Goal: Task Accomplishment & Management: Use online tool/utility

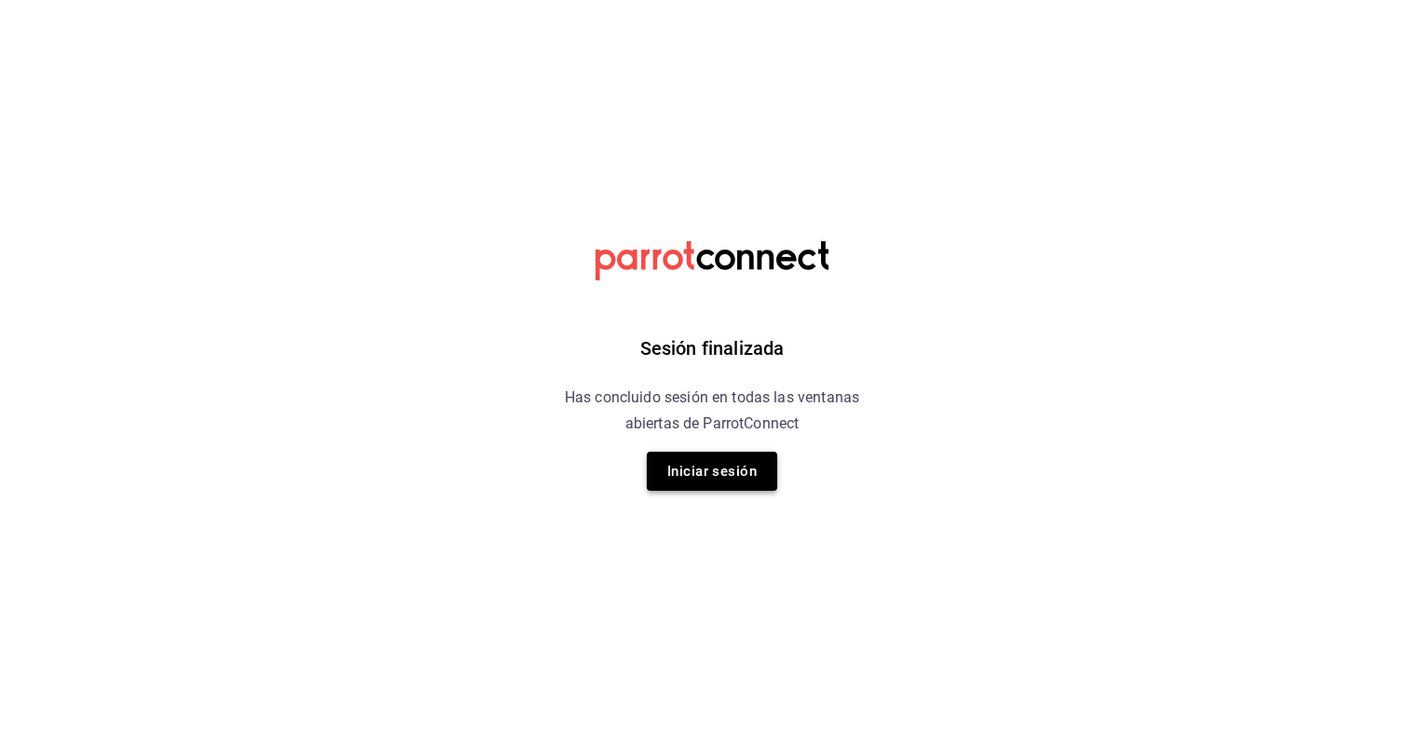
click at [701, 473] on button "Iniciar sesión" at bounding box center [712, 471] width 130 height 39
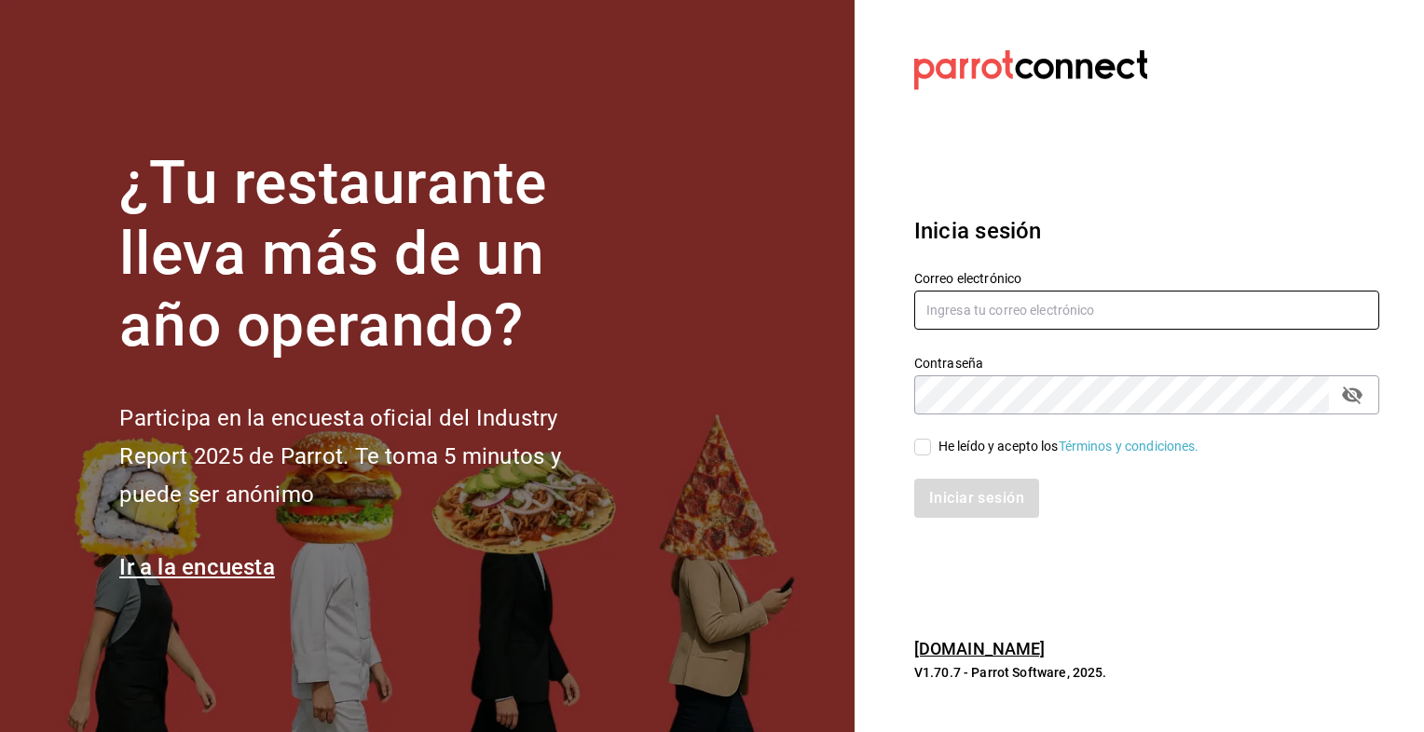
type input "[EMAIL_ADDRESS][DOMAIN_NAME]"
click at [1042, 305] on input "[EMAIL_ADDRESS][DOMAIN_NAME]" at bounding box center [1146, 310] width 465 height 39
click at [927, 456] on label "He leído y acepto los Términos y condiciones." at bounding box center [1056, 447] width 285 height 20
click at [927, 456] on input "He leído y acepto los Términos y condiciones." at bounding box center [922, 447] width 17 height 17
checkbox input "true"
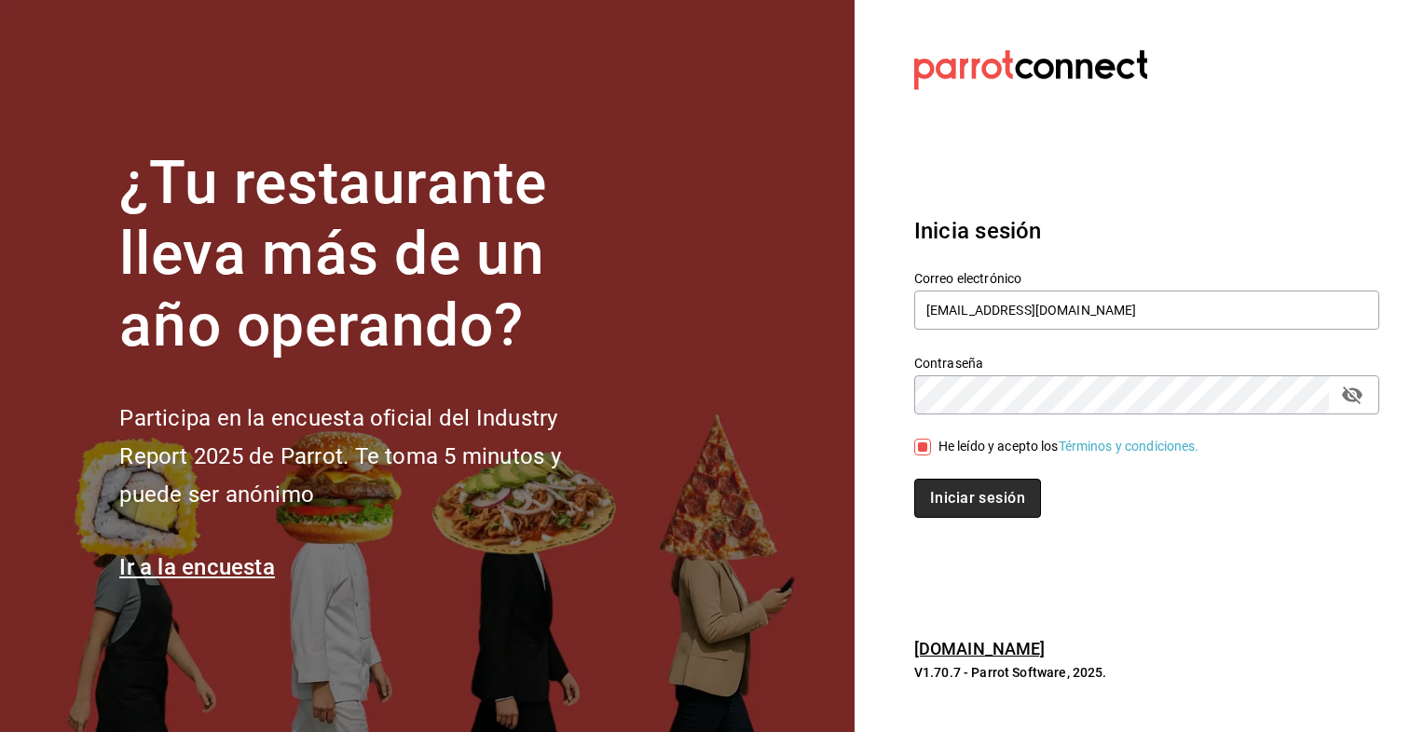
click at [947, 483] on button "Iniciar sesión" at bounding box center [977, 498] width 127 height 39
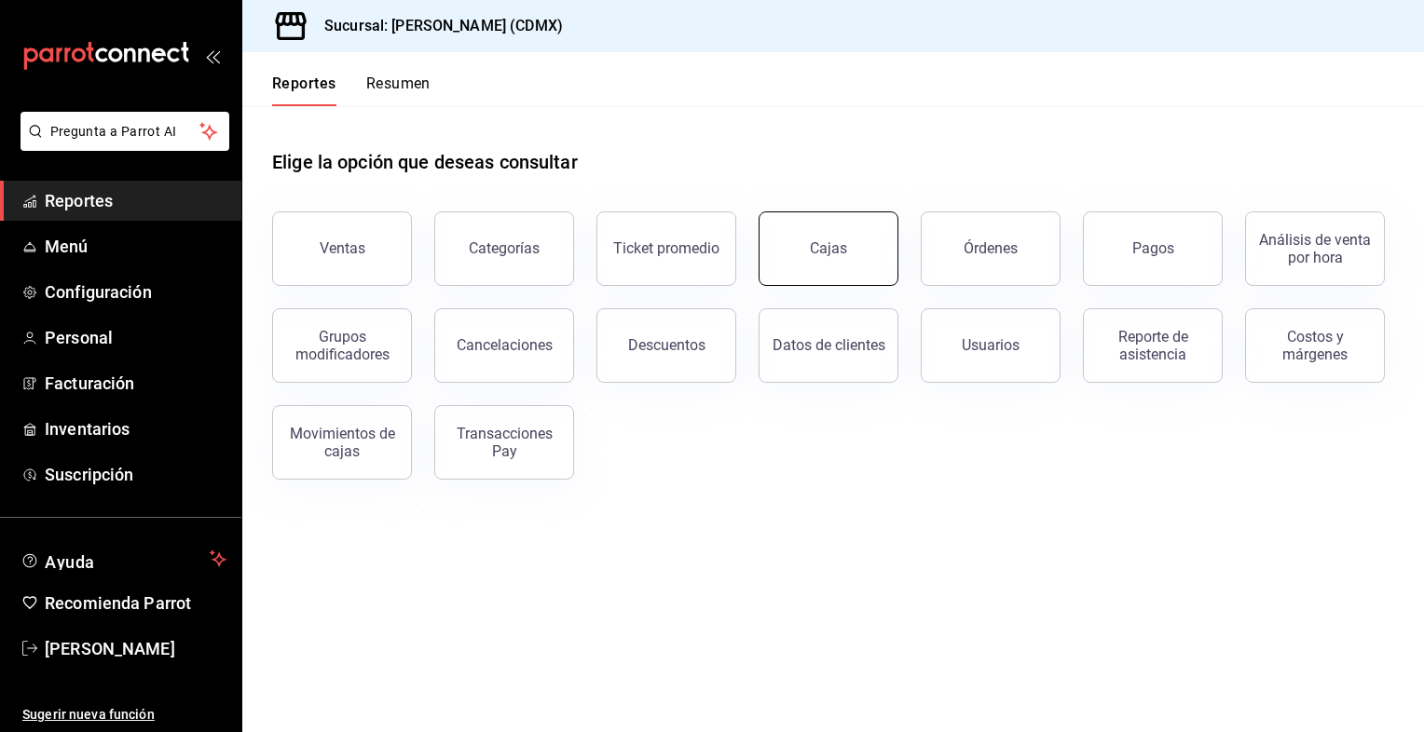
click at [826, 253] on div "Cajas" at bounding box center [829, 249] width 38 height 22
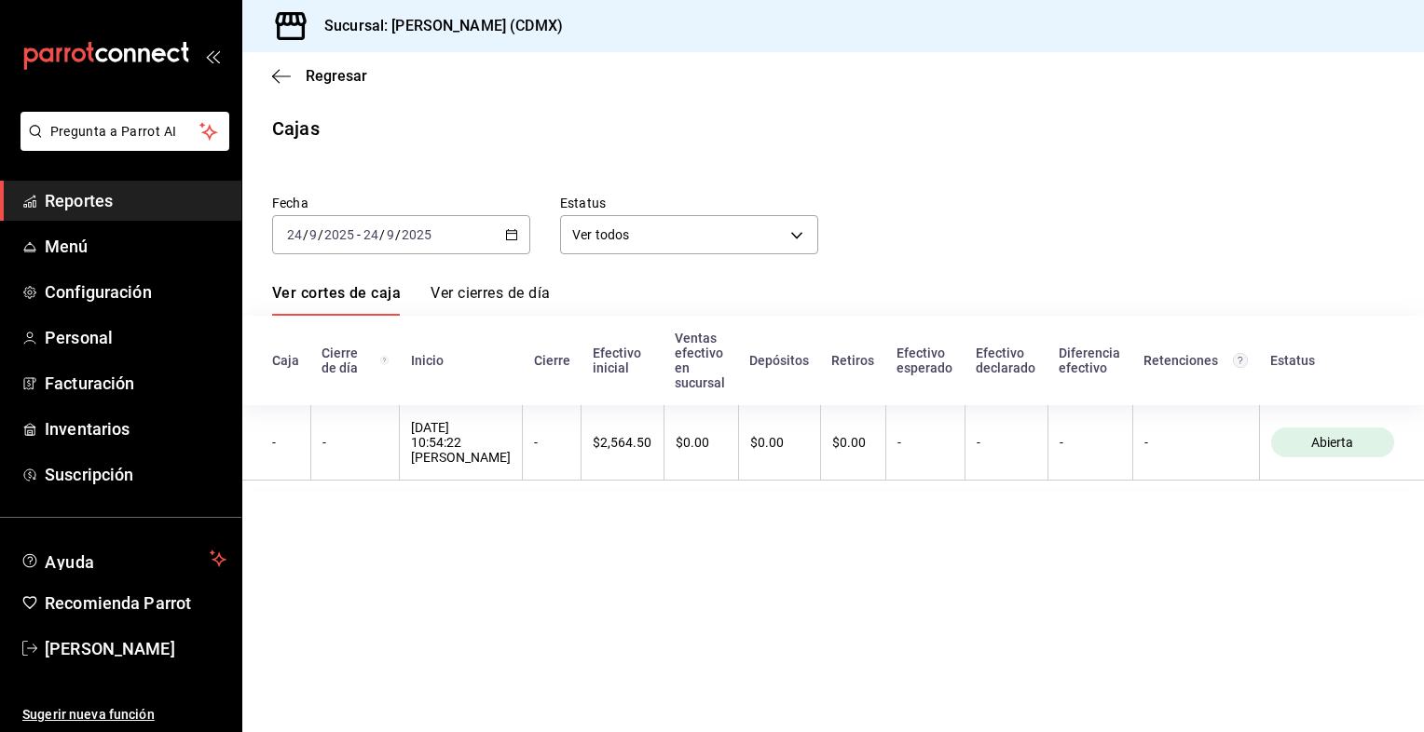
click at [516, 230] on icon "button" at bounding box center [511, 234] width 13 height 13
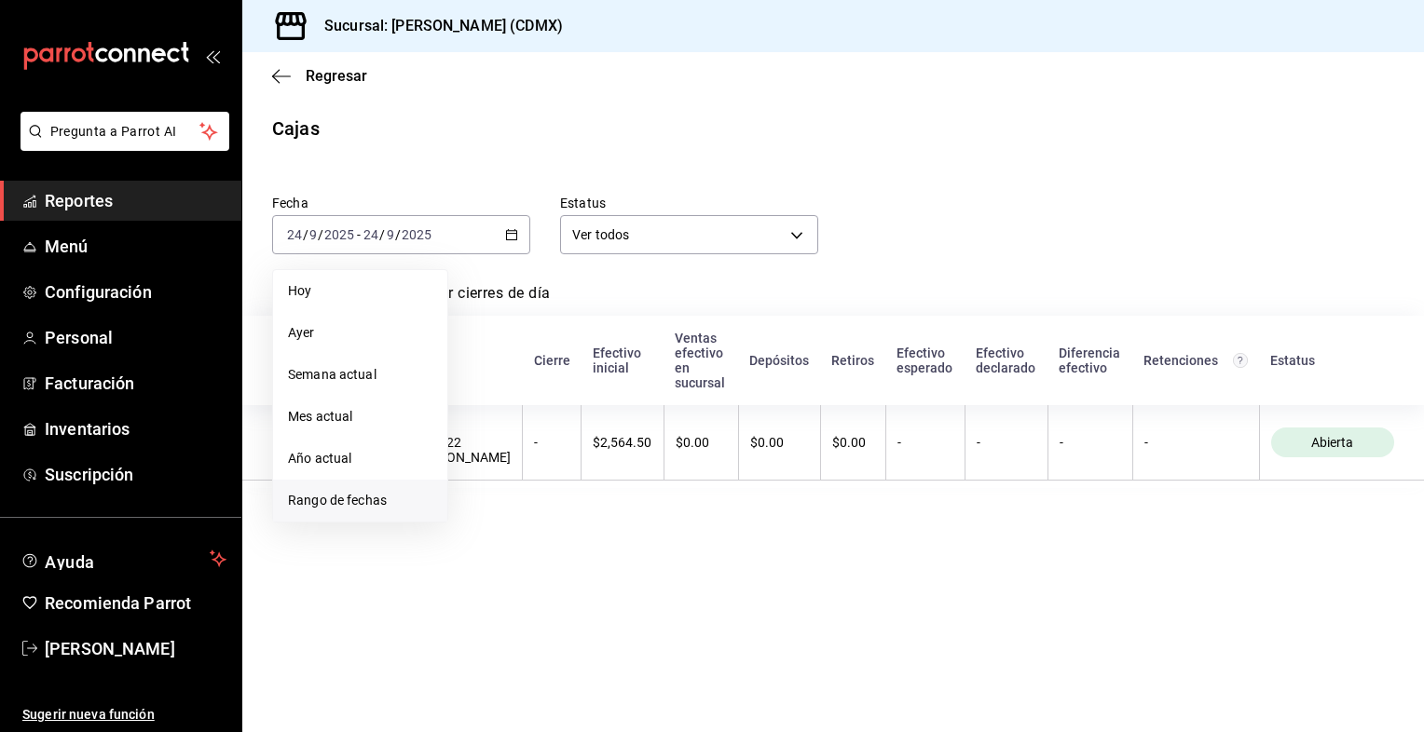
click at [341, 498] on span "Rango de fechas" at bounding box center [360, 501] width 144 height 20
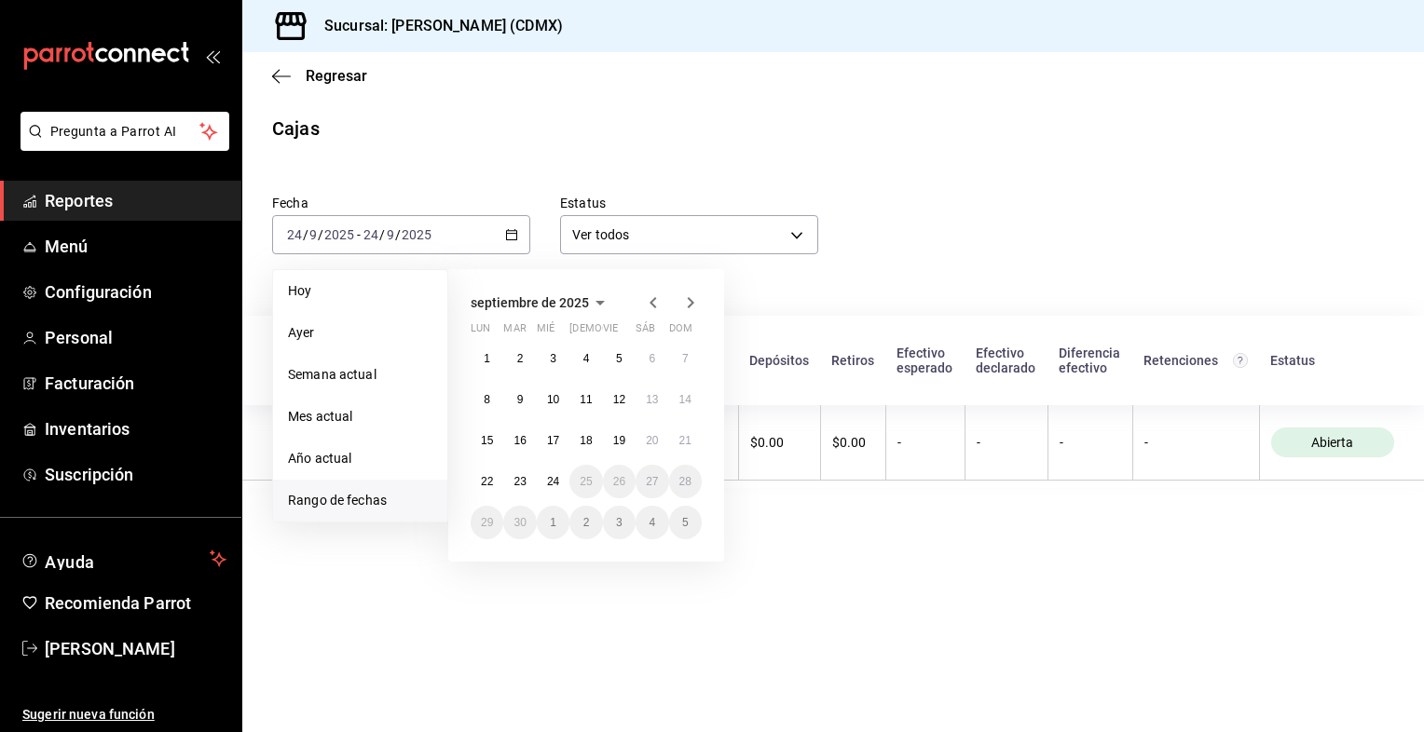
click at [648, 303] on icon "button" at bounding box center [653, 303] width 22 height 22
click at [648, 303] on icon "button" at bounding box center [653, 306] width 22 height 22
click at [648, 303] on icon "button" at bounding box center [653, 303] width 22 height 22
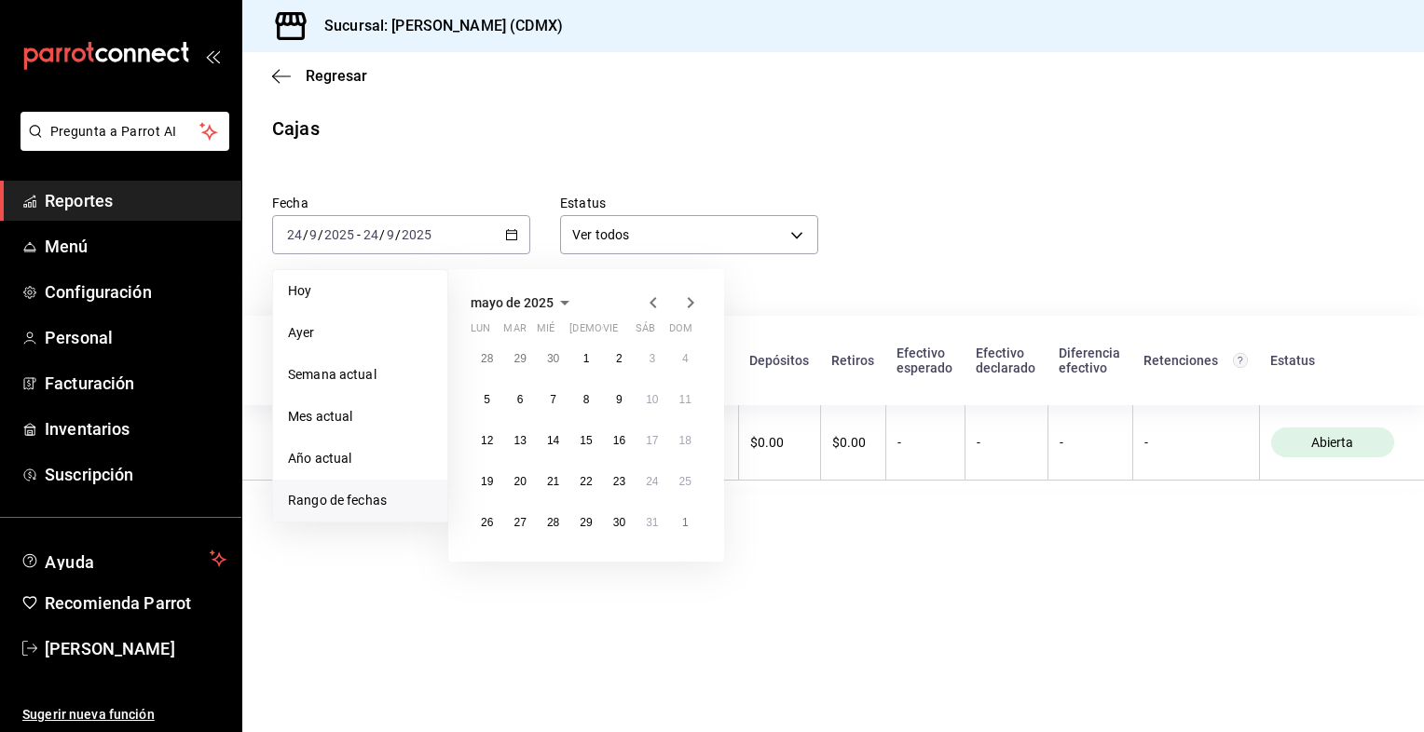
click at [648, 303] on icon "button" at bounding box center [653, 303] width 22 height 22
click at [563, 305] on icon "button" at bounding box center [569, 303] width 22 height 22
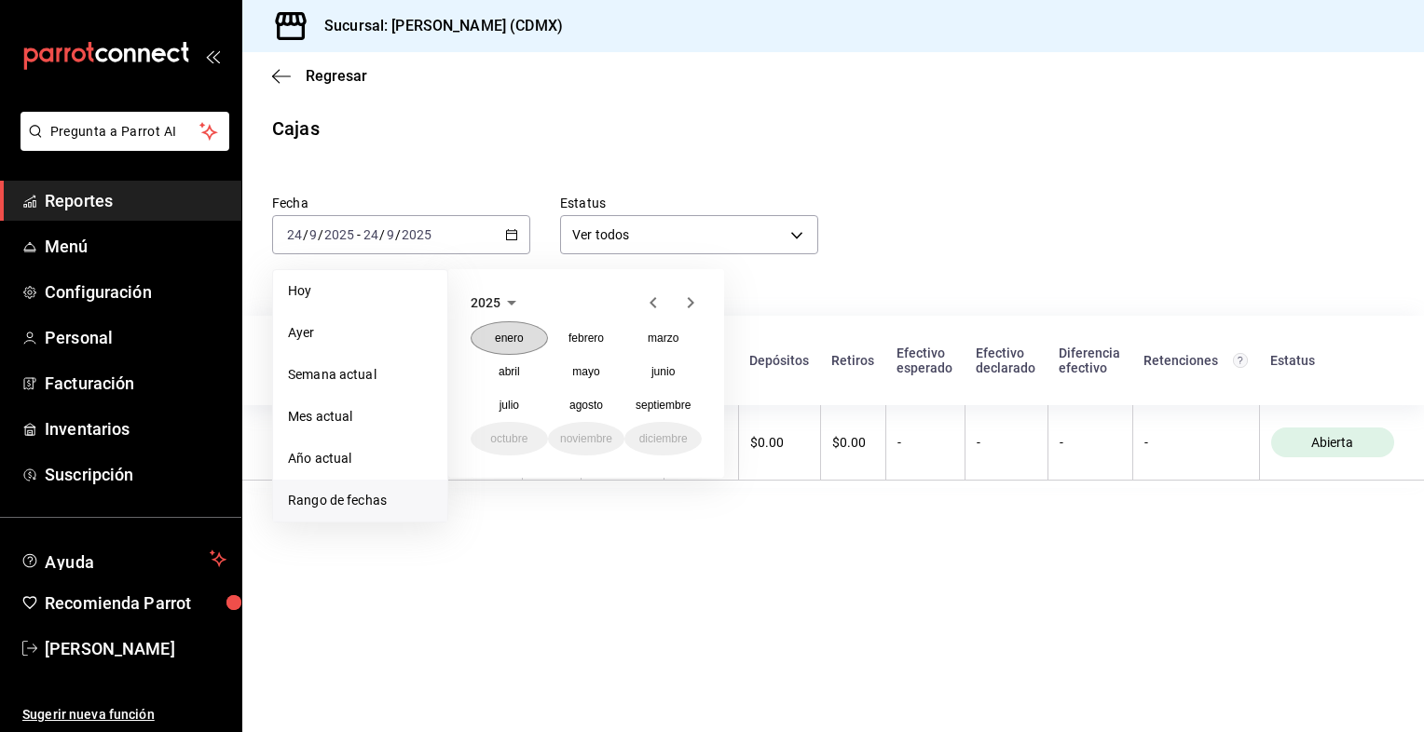
click at [511, 343] on abbr "enero" at bounding box center [509, 338] width 29 height 13
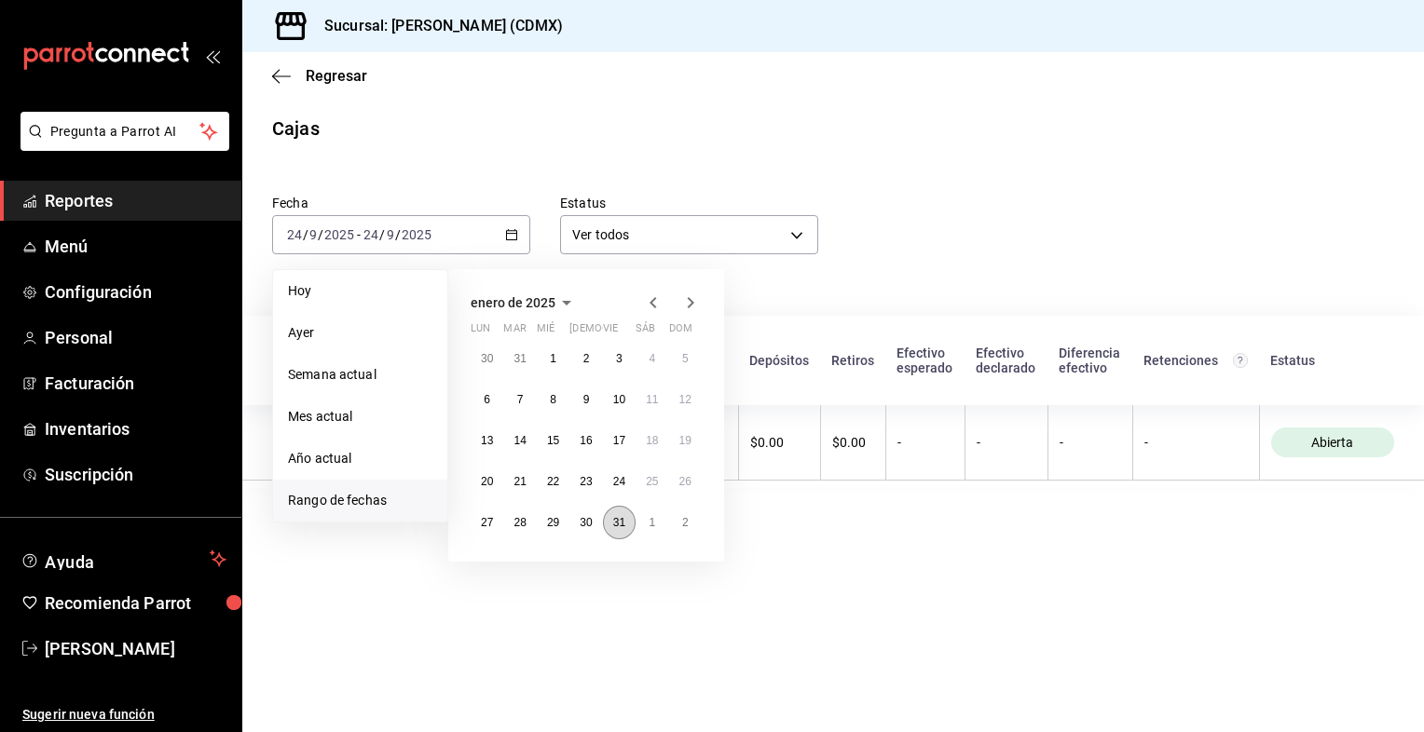
click at [613, 524] on abbr "31" at bounding box center [619, 522] width 12 height 13
click at [687, 305] on icon "button" at bounding box center [690, 303] width 22 height 22
click at [617, 516] on abbr "28" at bounding box center [619, 522] width 12 height 13
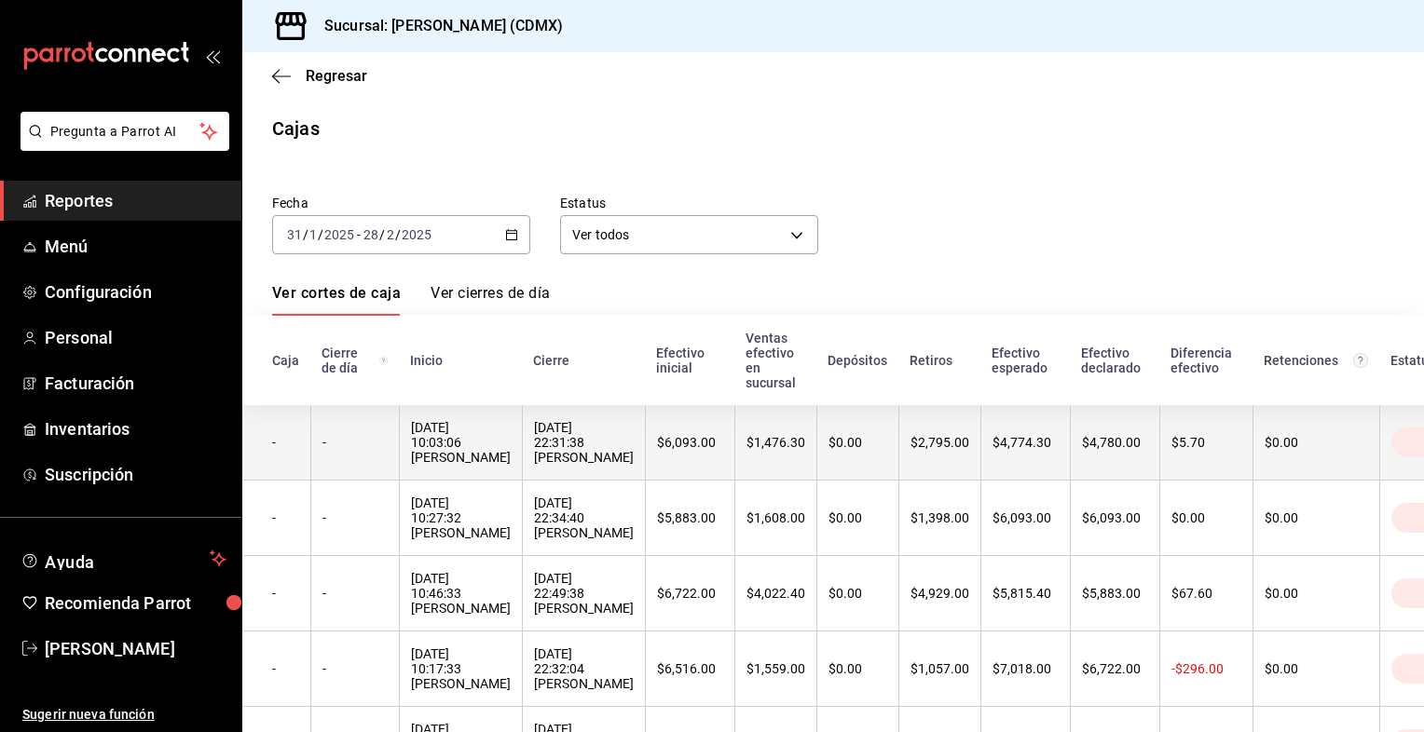
scroll to position [93, 0]
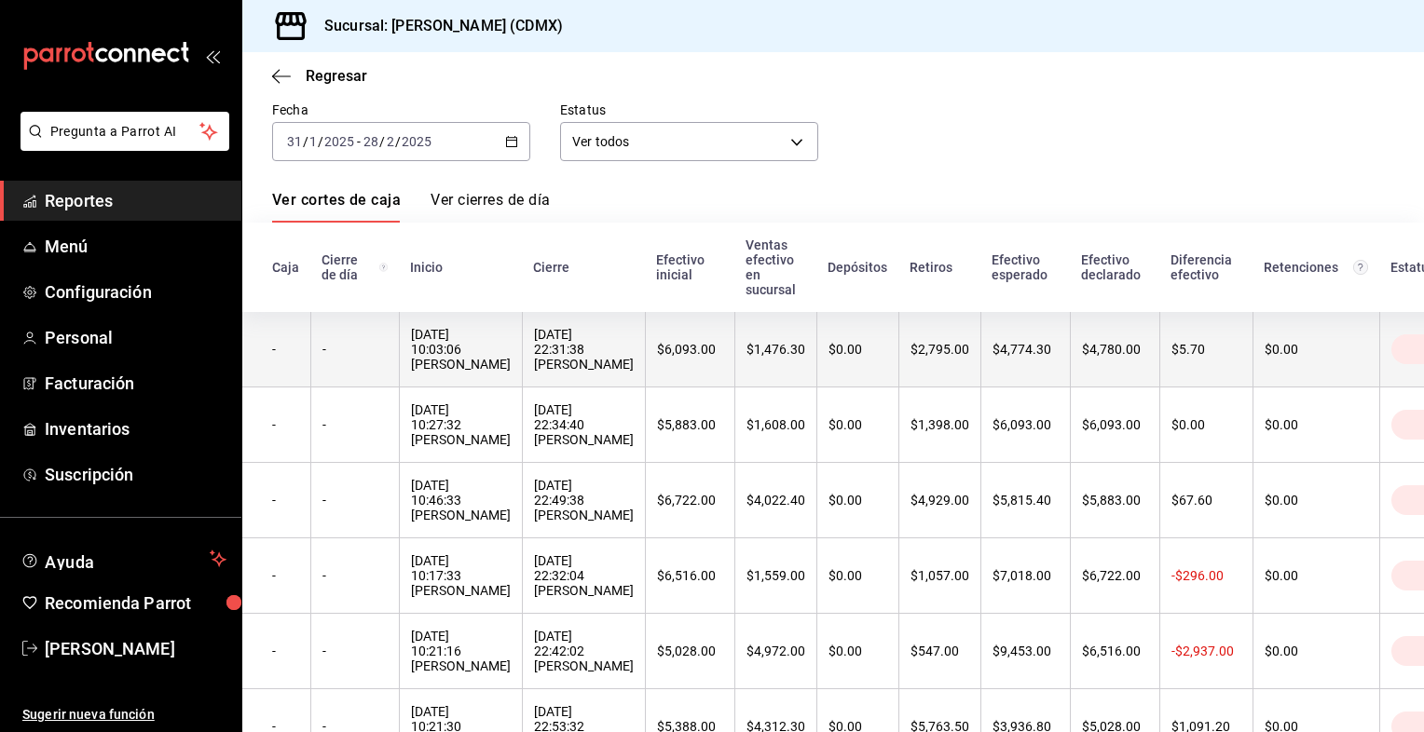
click at [969, 357] on div "$2,795.00" at bounding box center [939, 349] width 59 height 15
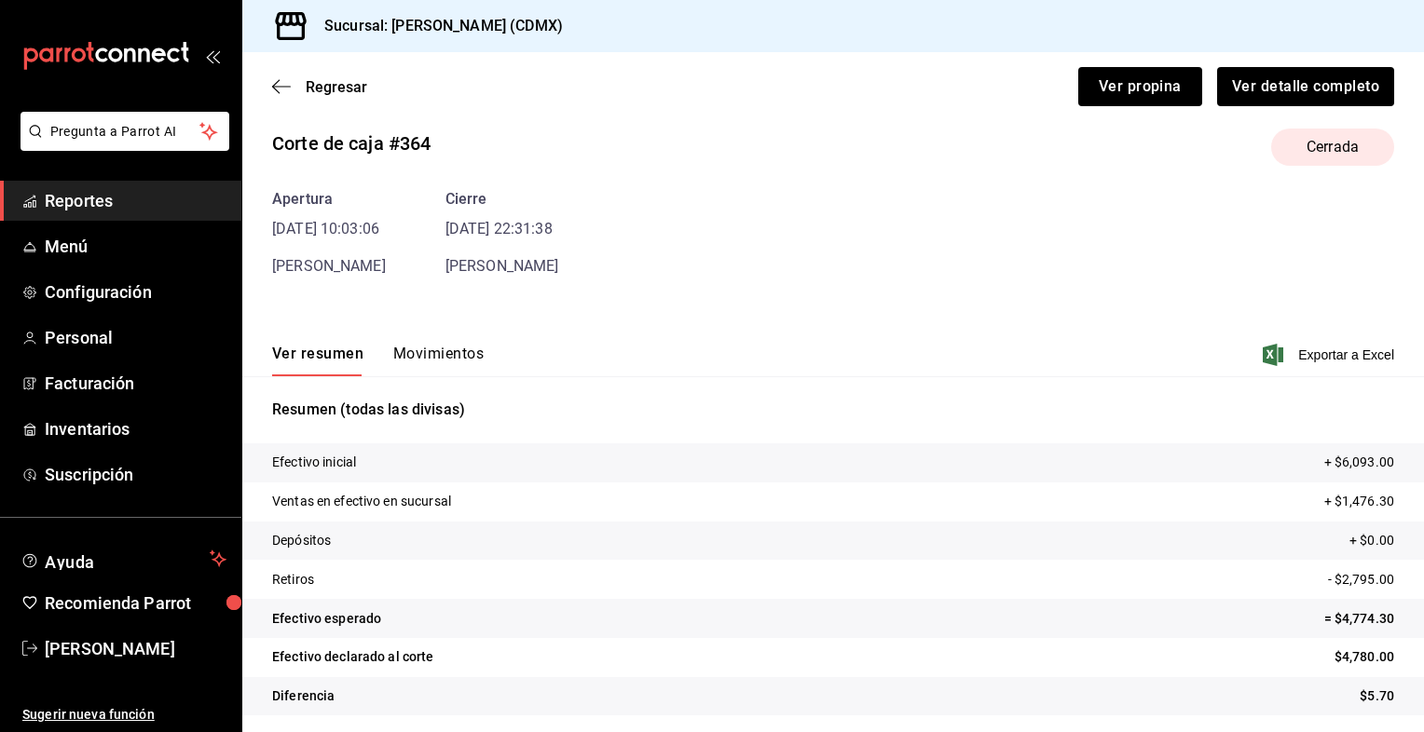
scroll to position [29, 0]
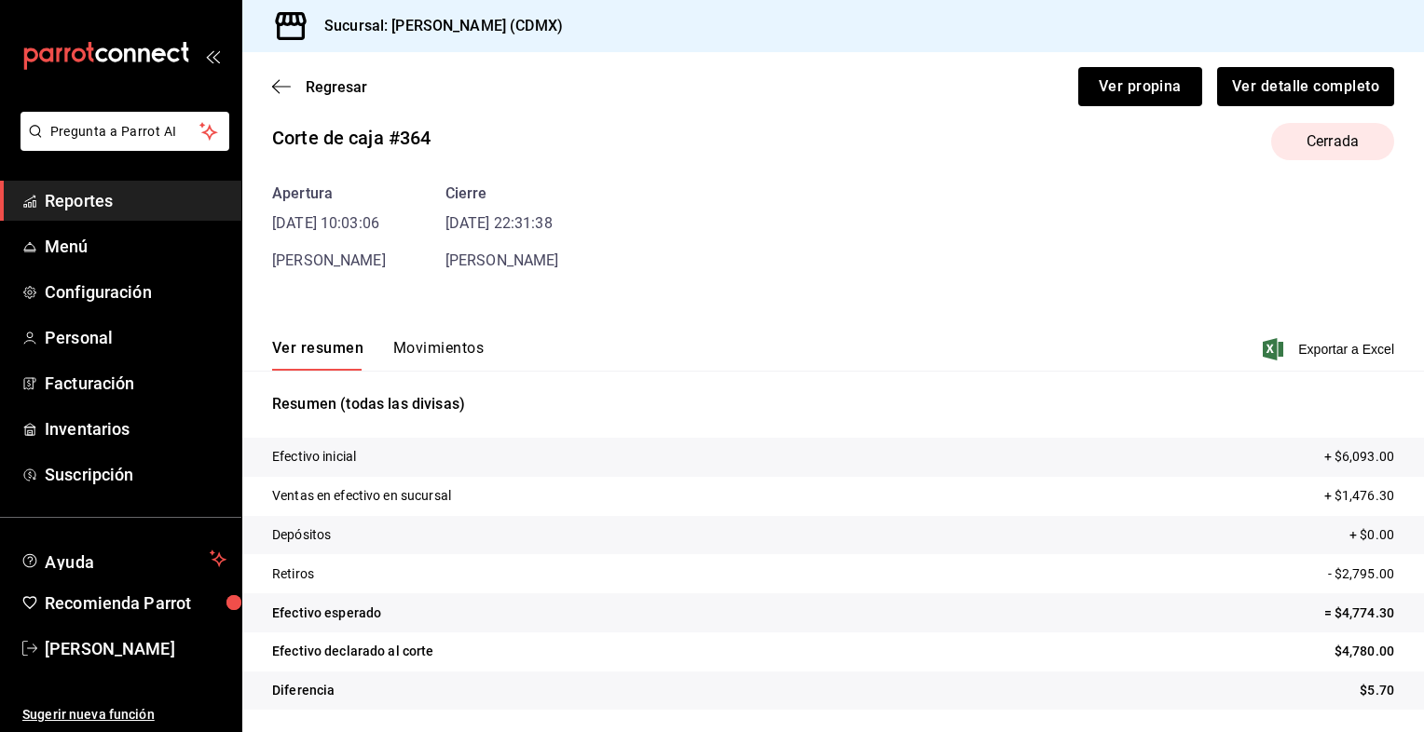
click at [547, 225] on time "28/02/25 22:31:38" at bounding box center [502, 223] width 114 height 22
click at [452, 355] on button "Movimientos" at bounding box center [438, 355] width 90 height 32
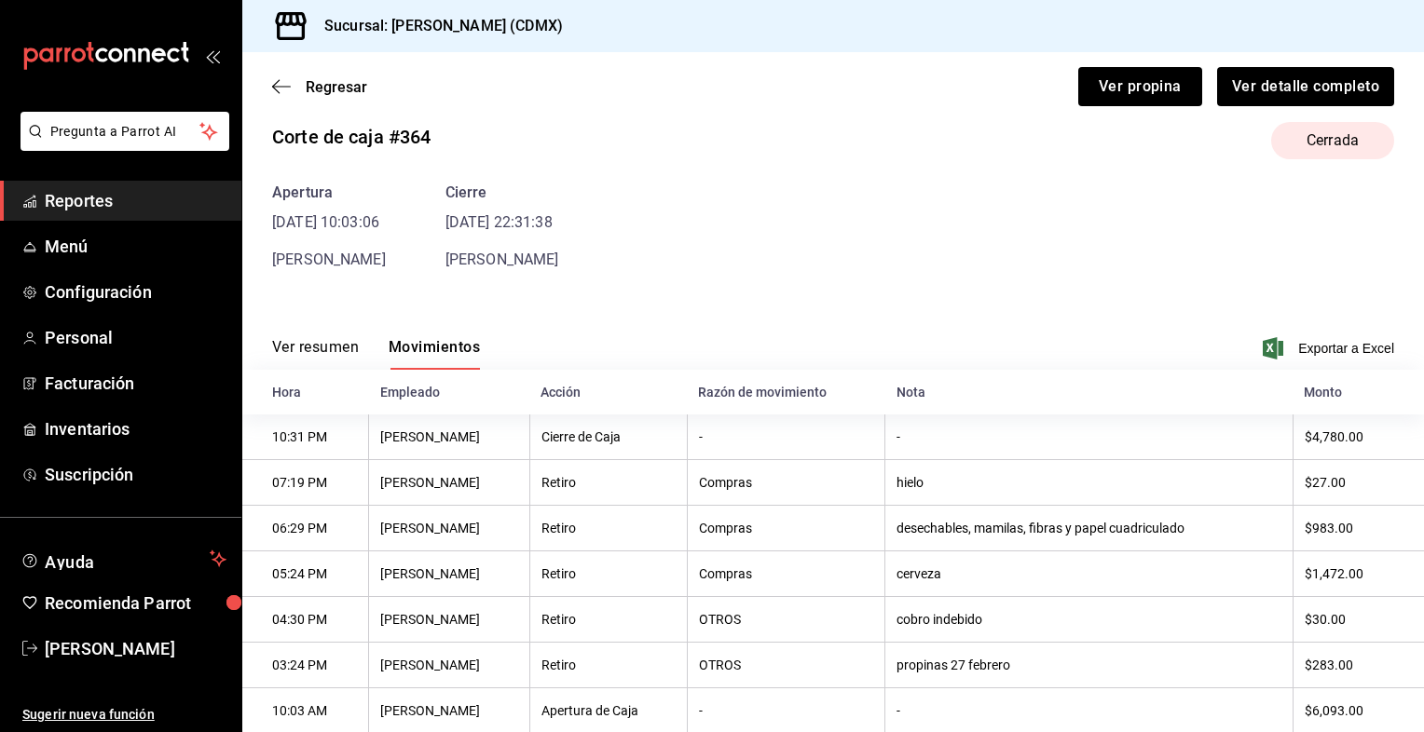
scroll to position [80, 0]
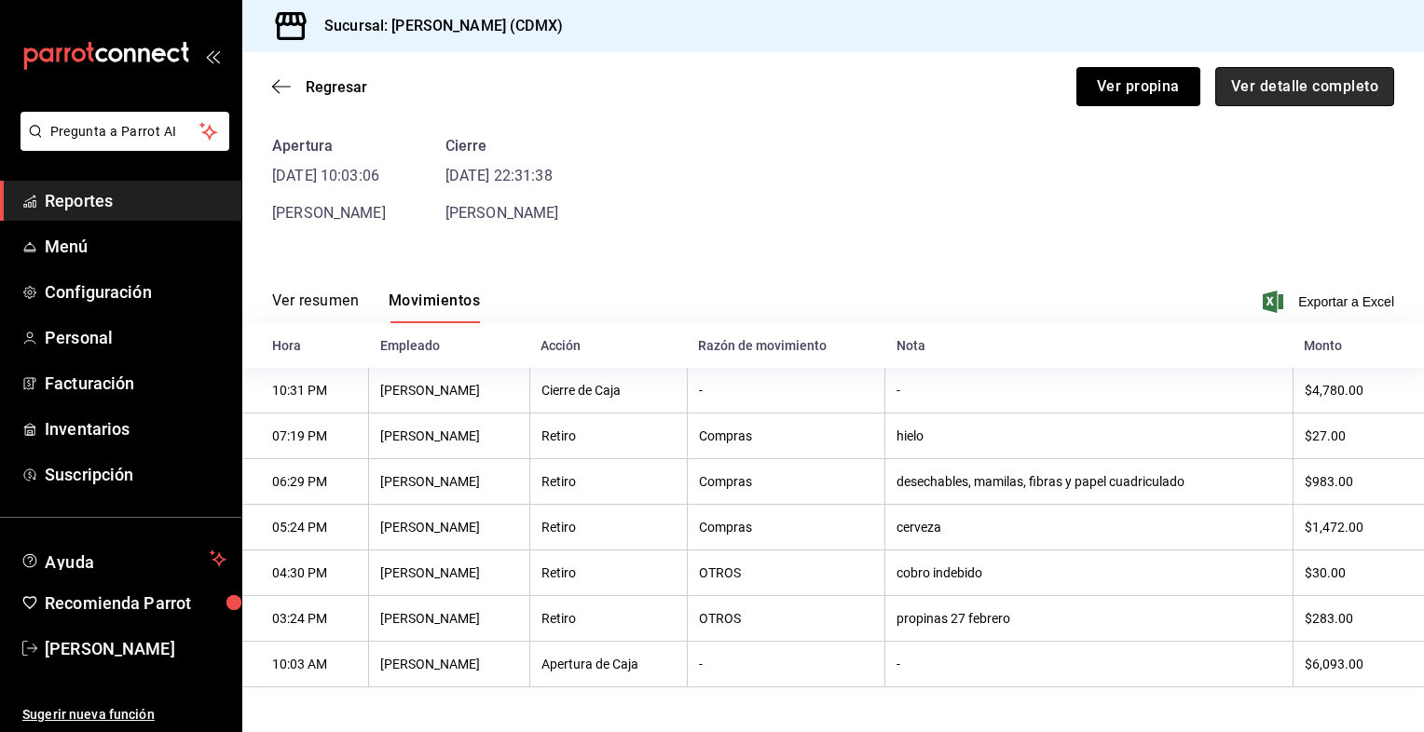
click at [1274, 85] on button "Ver detalle completo" at bounding box center [1304, 86] width 179 height 39
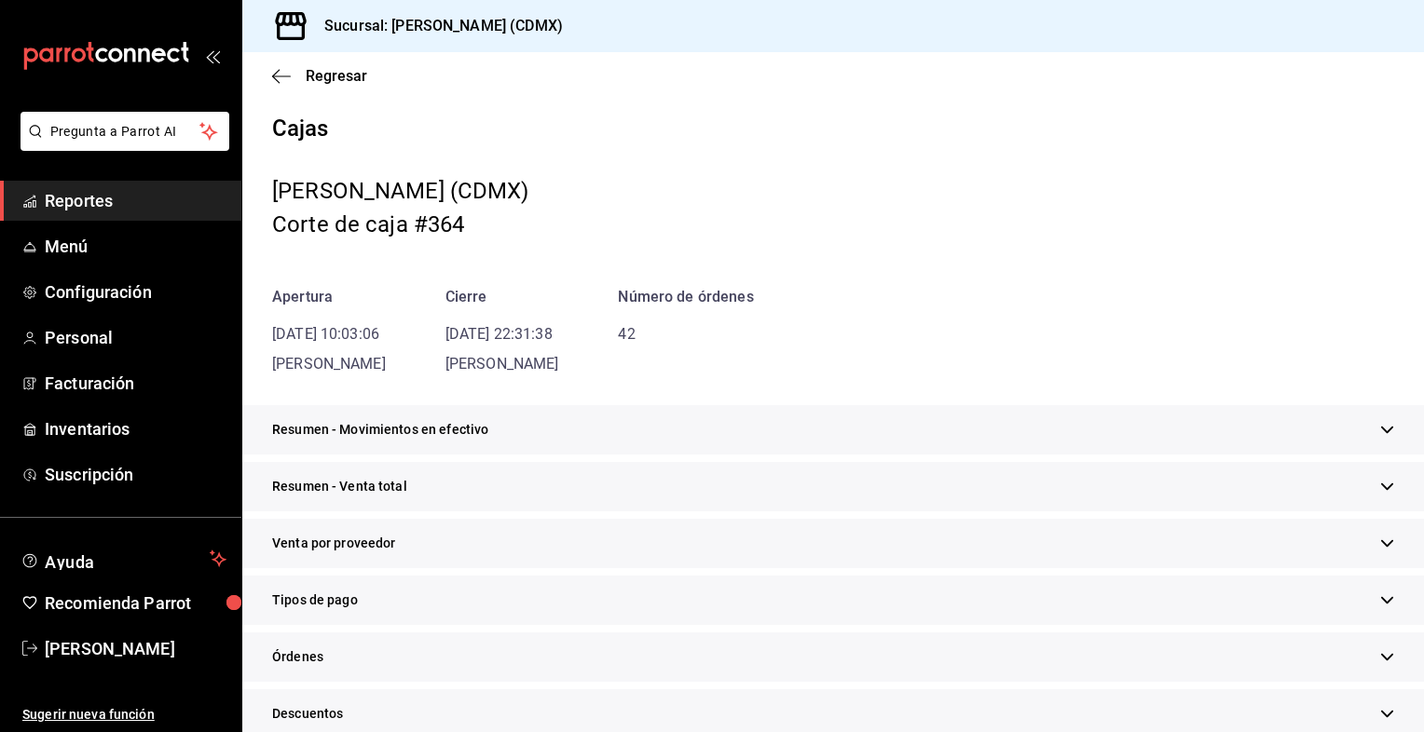
click at [375, 337] on time "28/02/25 10:03:06" at bounding box center [325, 334] width 107 height 18
click at [276, 74] on icon "button" at bounding box center [281, 76] width 19 height 17
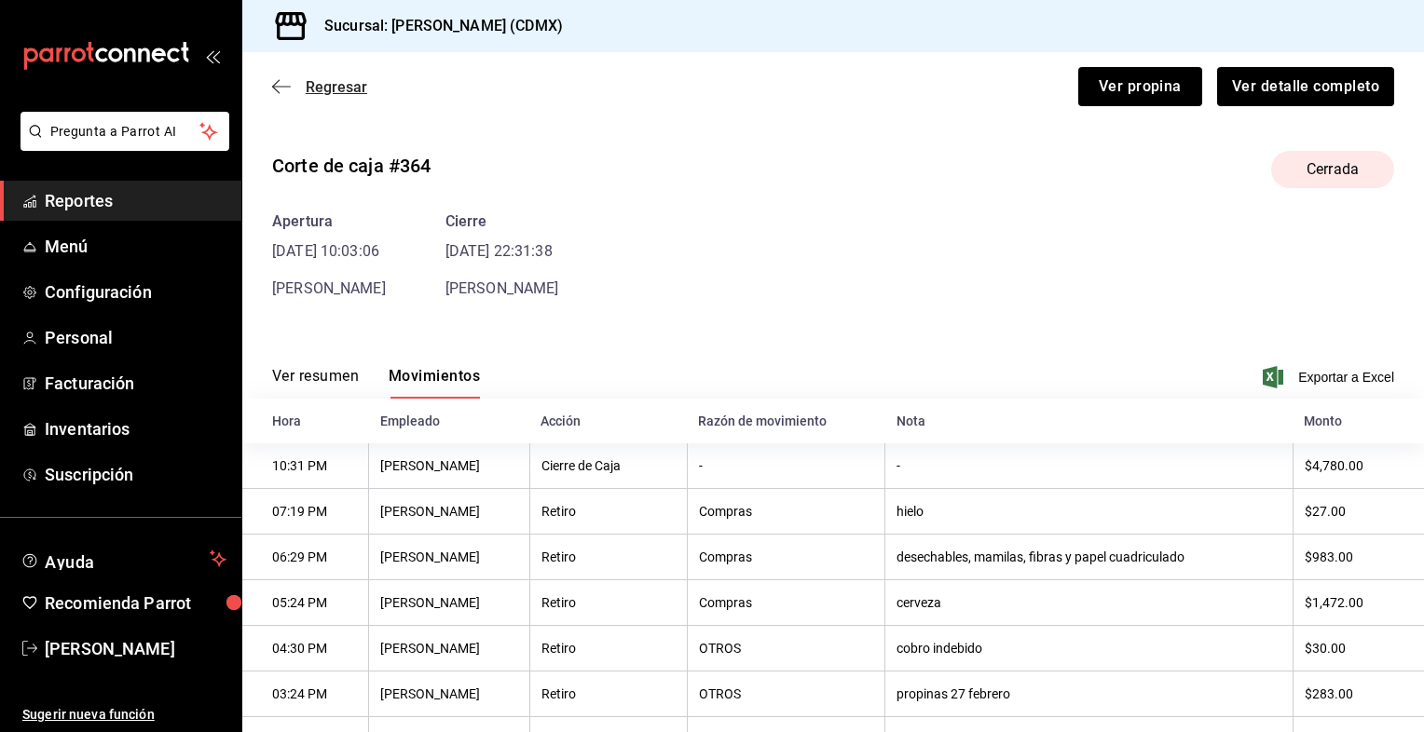
click at [273, 80] on icon "button" at bounding box center [281, 86] width 19 height 17
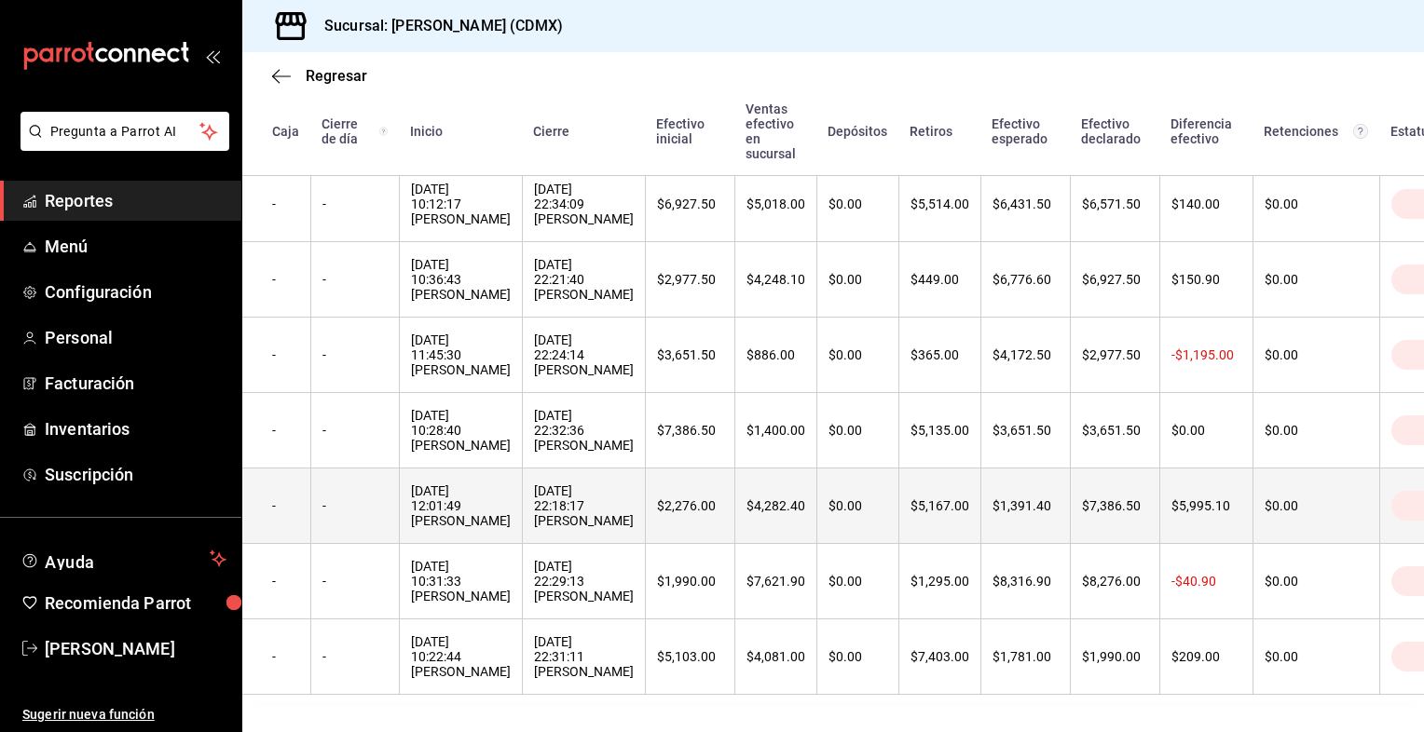
scroll to position [1778, 0]
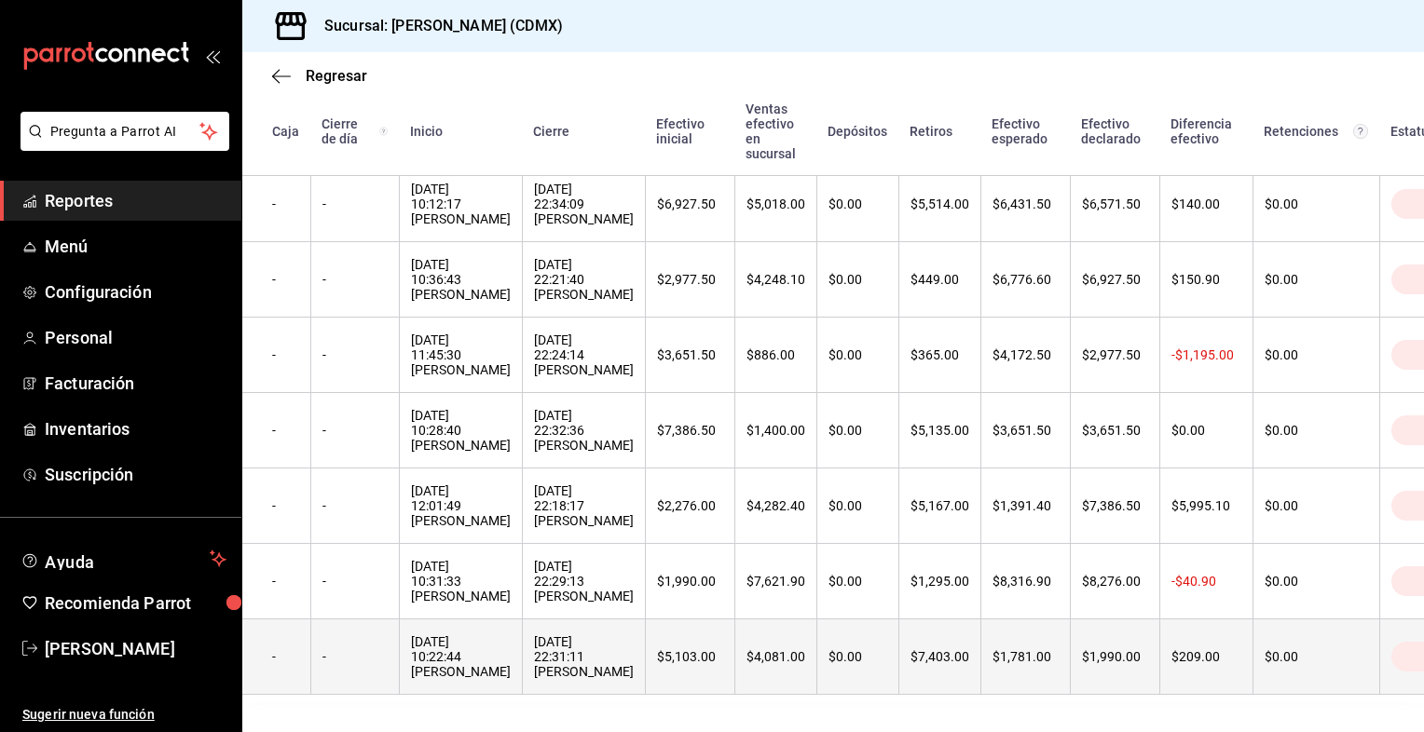
click at [969, 649] on div "$7,403.00" at bounding box center [939, 656] width 59 height 15
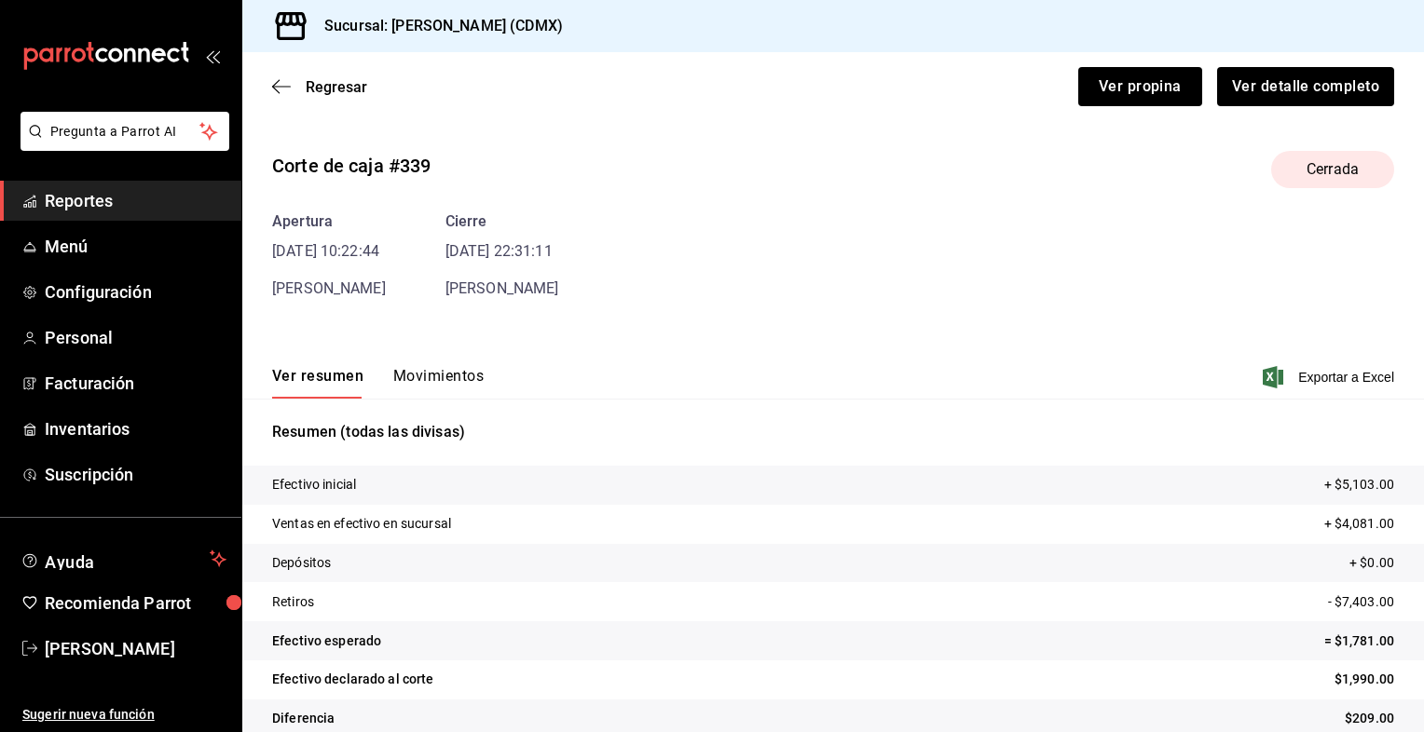
click at [447, 382] on button "Movimientos" at bounding box center [438, 383] width 90 height 32
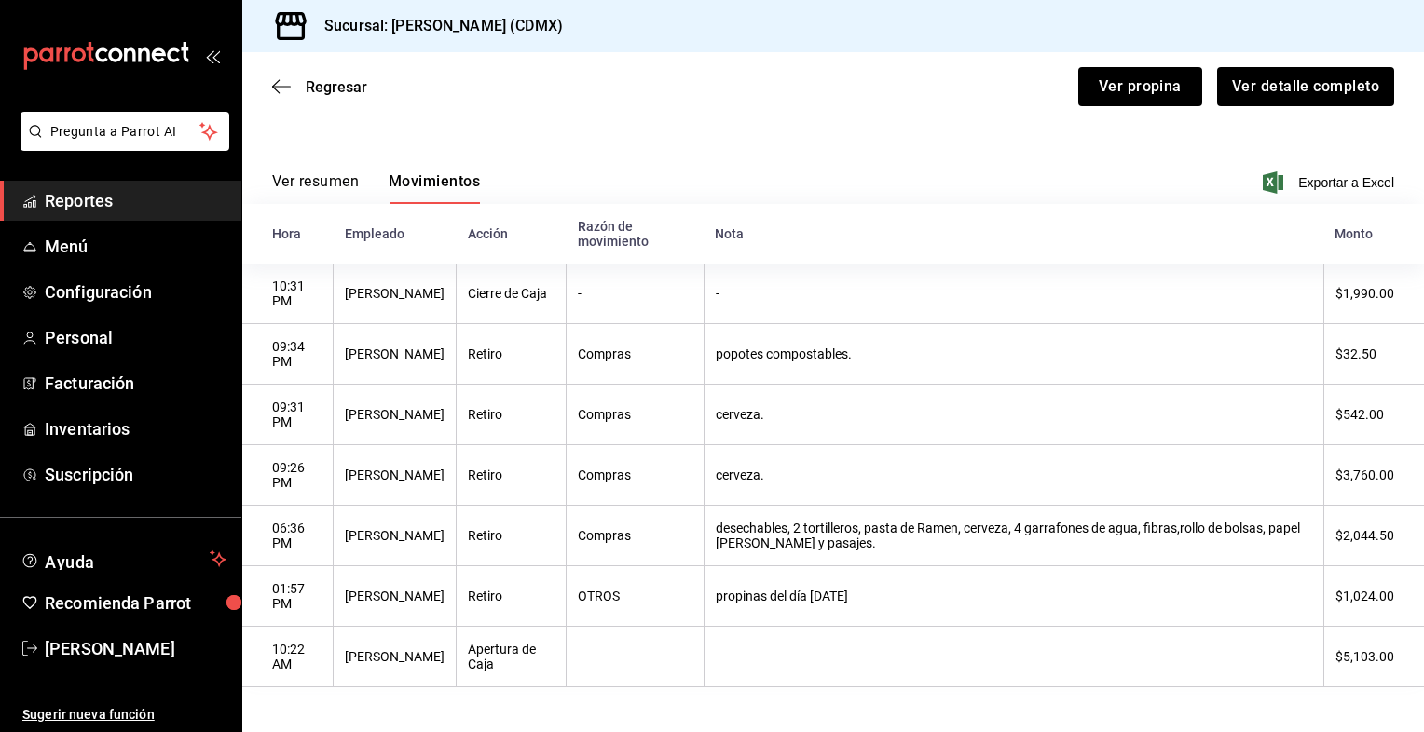
scroll to position [205, 0]
click at [1356, 171] on span "Exportar a Excel" at bounding box center [1330, 182] width 128 height 22
